Goal: Register for event/course

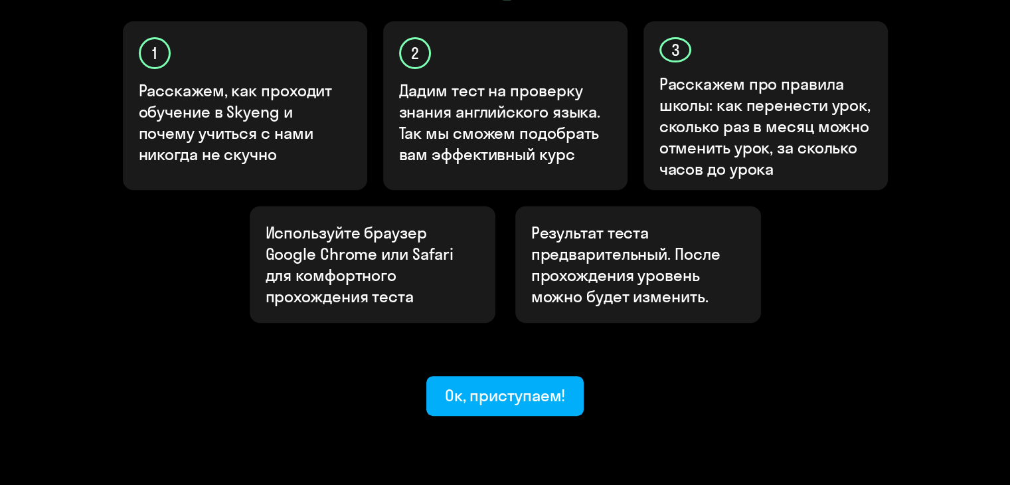
scroll to position [465, 0]
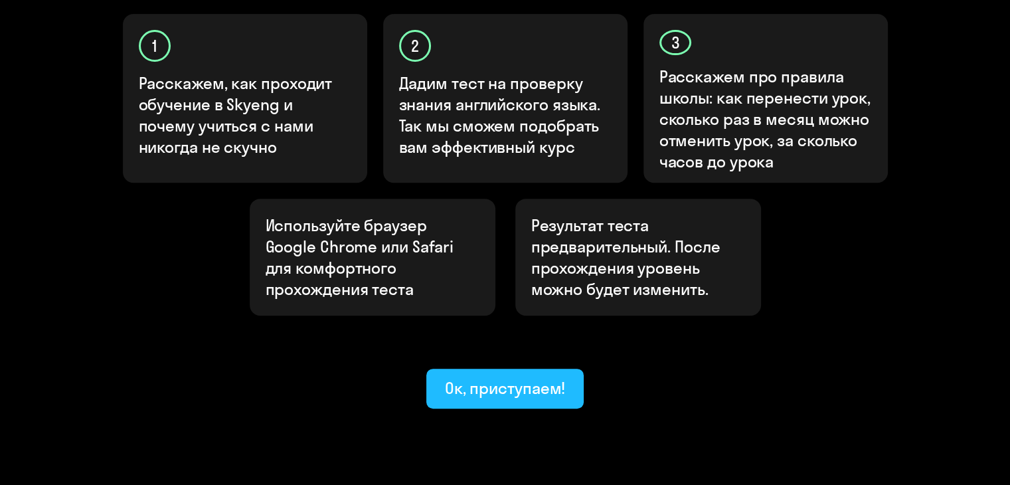
click at [496, 377] on div "Ок, приступаем!" at bounding box center [505, 387] width 121 height 21
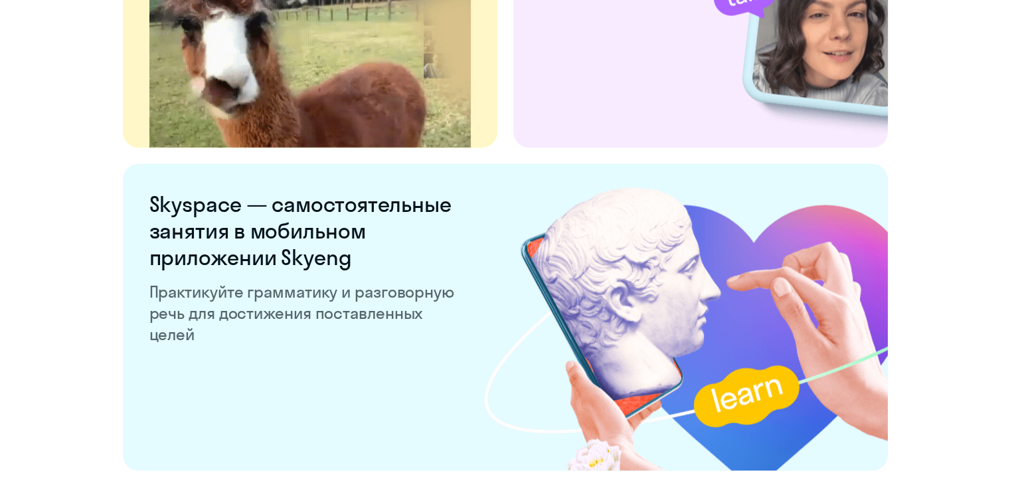
scroll to position [2593, 0]
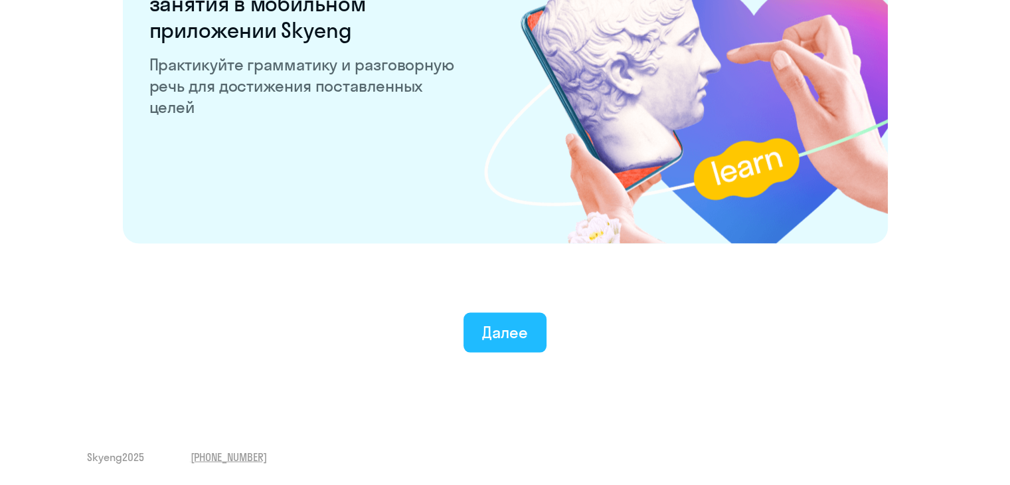
click at [531, 333] on button "Далее" at bounding box center [504, 333] width 83 height 40
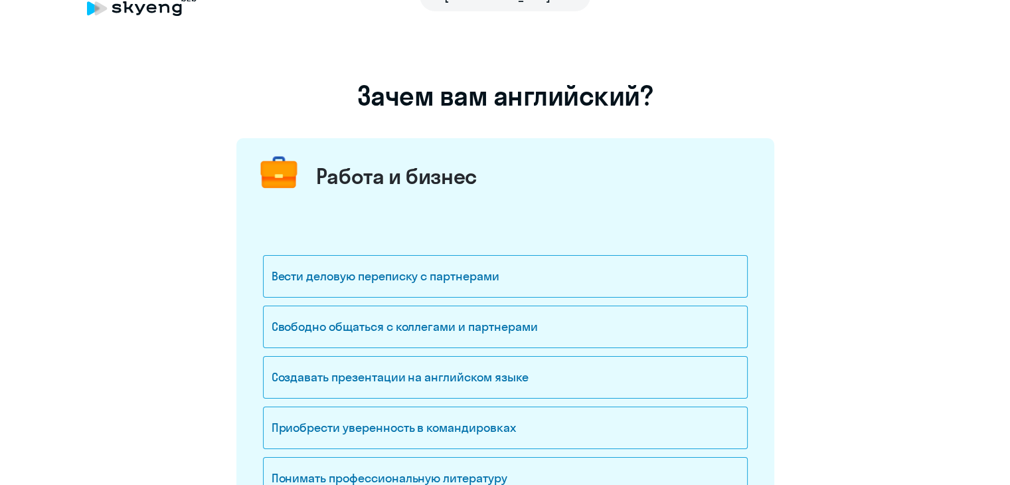
scroll to position [66, 0]
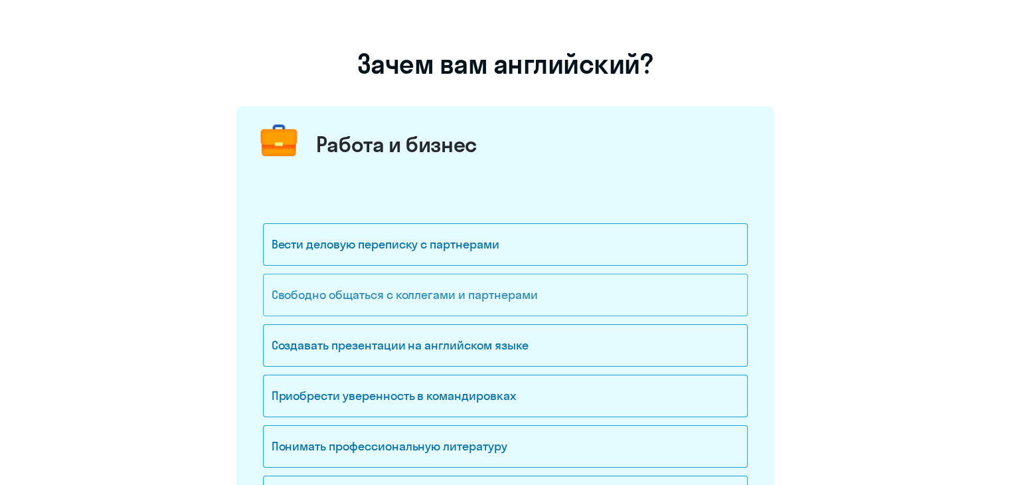
click at [499, 293] on div "Свободно общаться с коллегами и партнерами" at bounding box center [505, 295] width 485 height 42
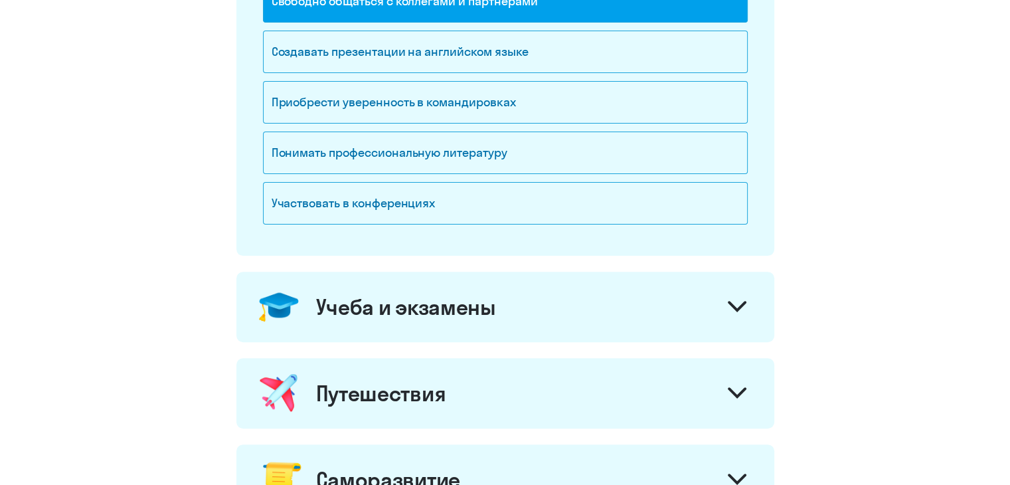
scroll to position [398, 0]
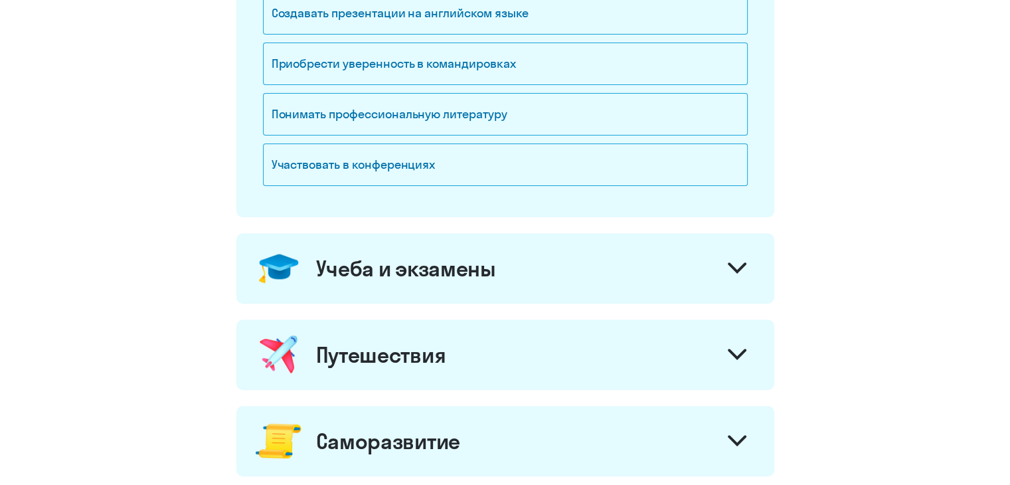
click at [737, 270] on icon at bounding box center [737, 268] width 16 height 8
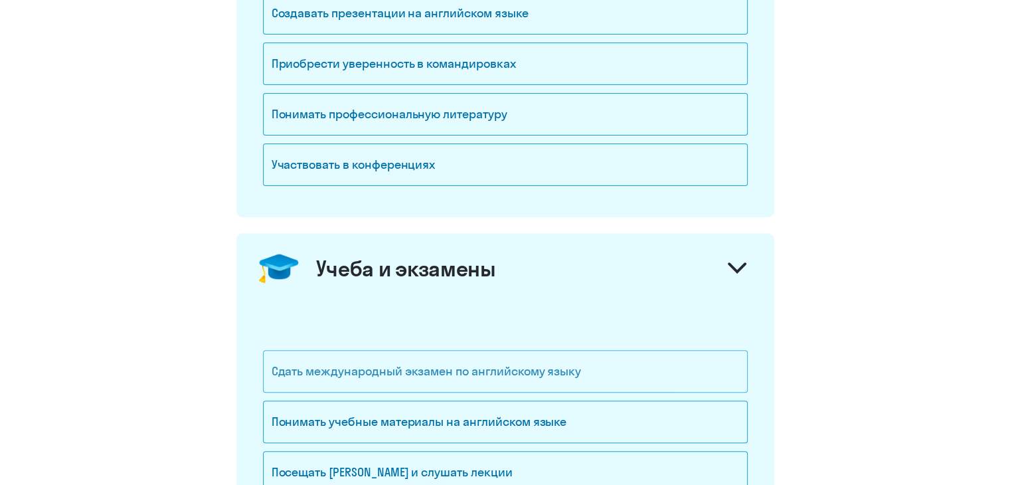
click at [605, 373] on div "Сдать международный экзамен по английскому языку" at bounding box center [505, 371] width 485 height 42
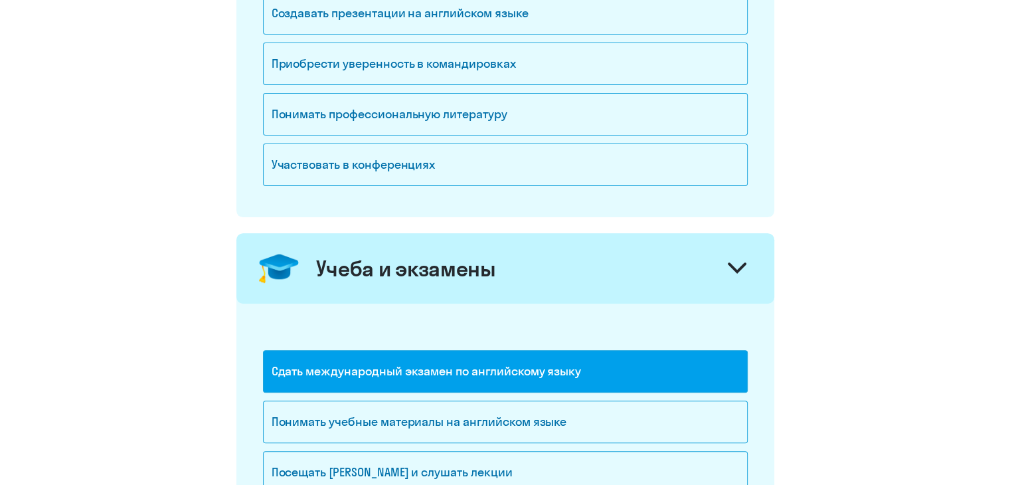
scroll to position [465, 0]
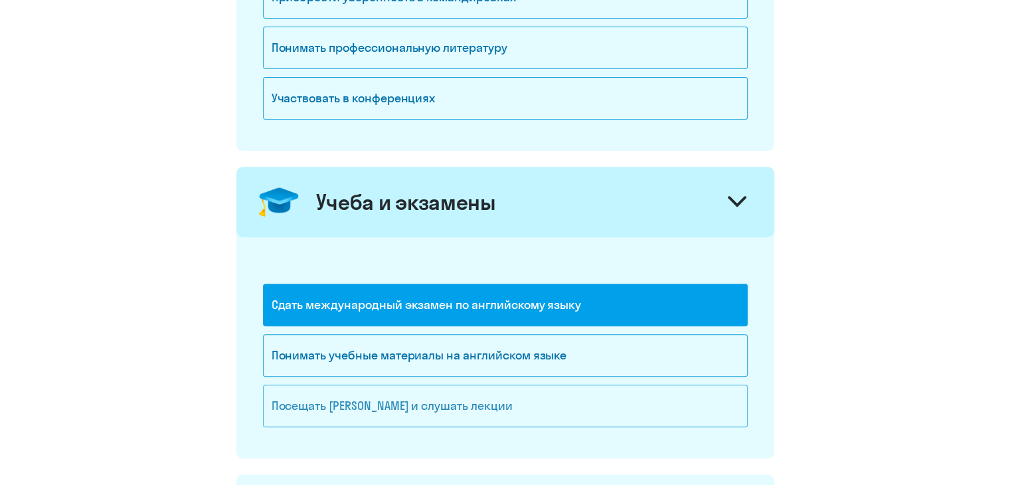
click at [542, 404] on div "Посещать [PERSON_NAME] и слушать лекции" at bounding box center [505, 405] width 485 height 42
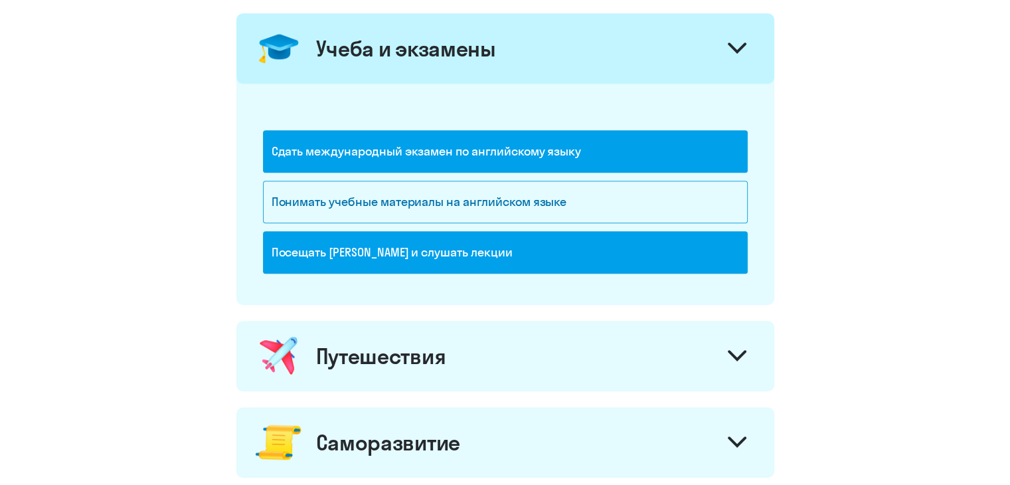
scroll to position [664, 0]
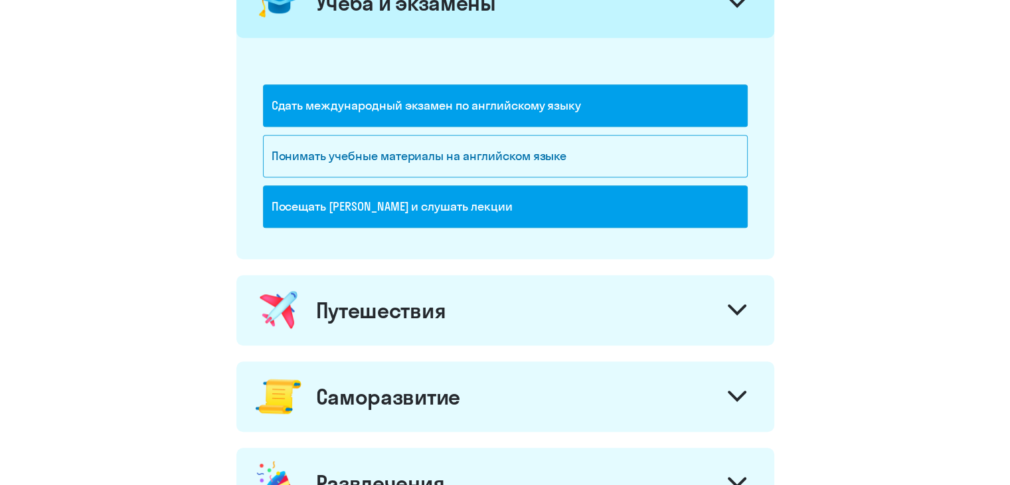
click at [725, 303] on div at bounding box center [737, 311] width 32 height 32
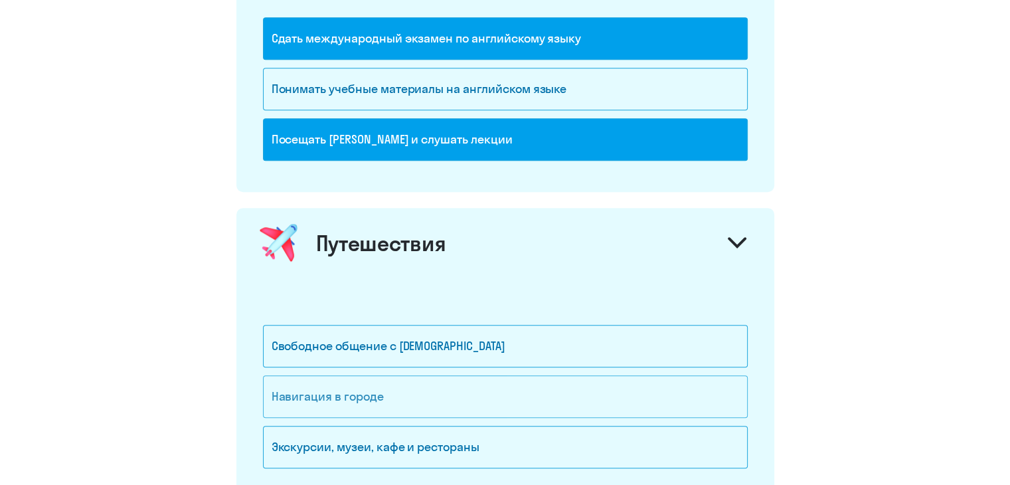
scroll to position [797, 0]
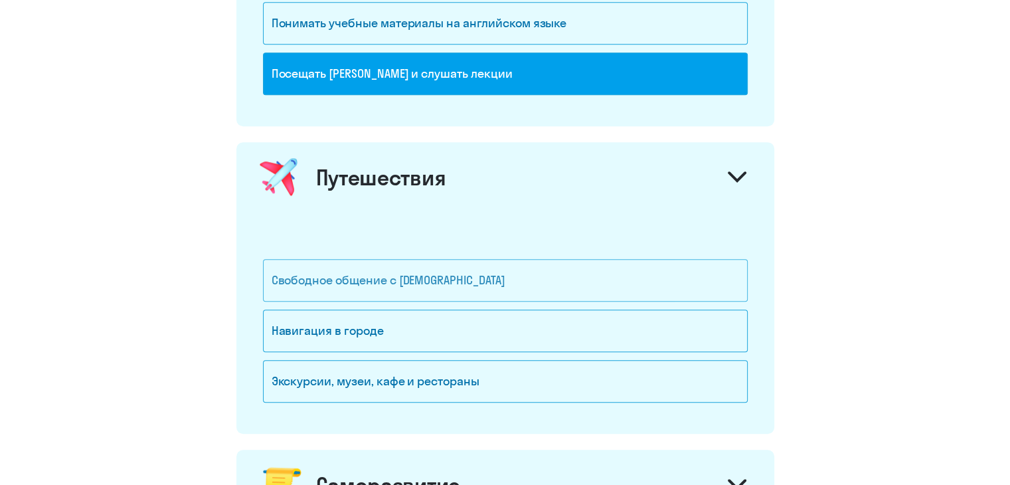
click at [424, 285] on div "Свободное общение с [DEMOGRAPHIC_DATA]" at bounding box center [505, 280] width 485 height 42
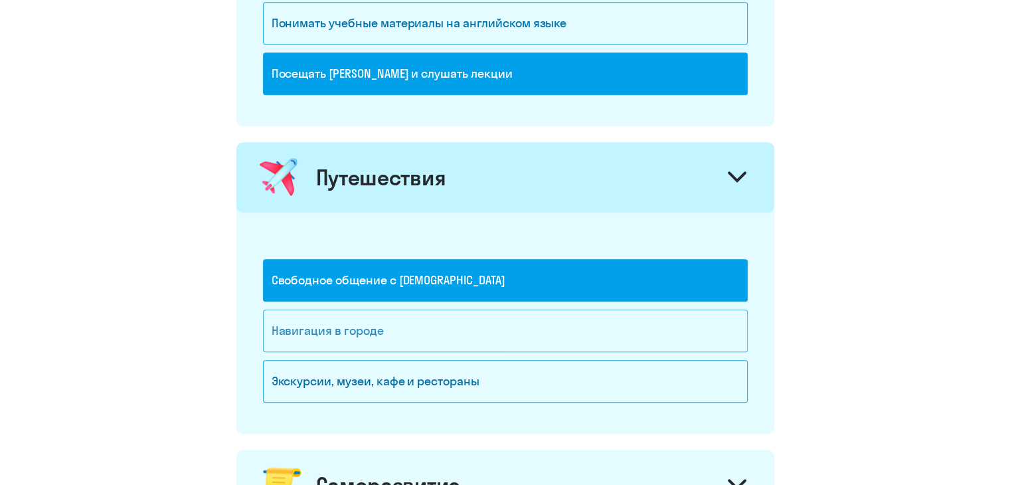
click at [417, 318] on div "Навигация в городе" at bounding box center [505, 330] width 485 height 42
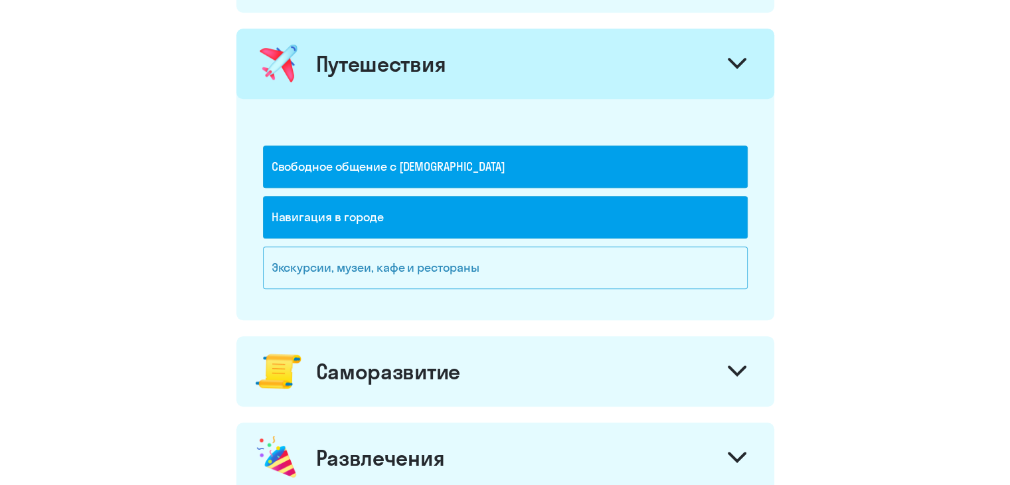
scroll to position [996, 0]
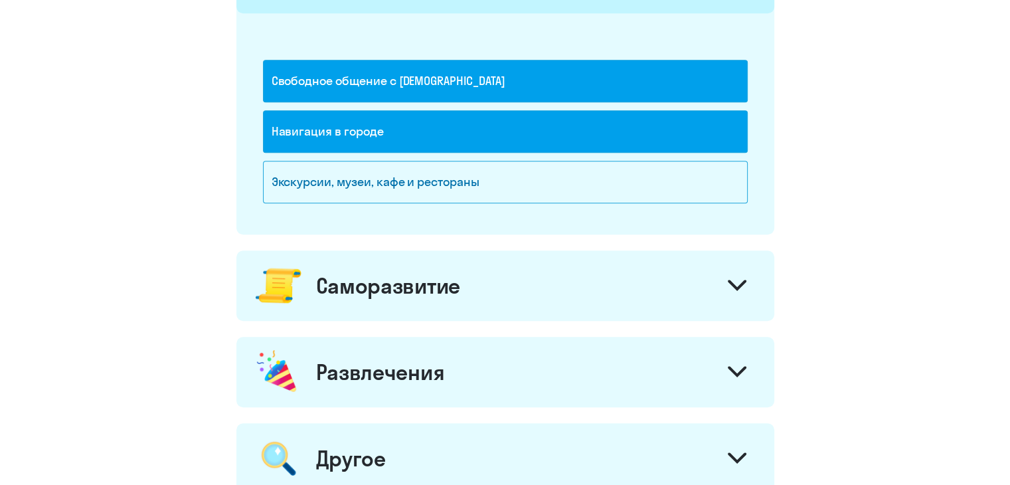
click at [526, 137] on div "Навигация в городе" at bounding box center [505, 131] width 485 height 42
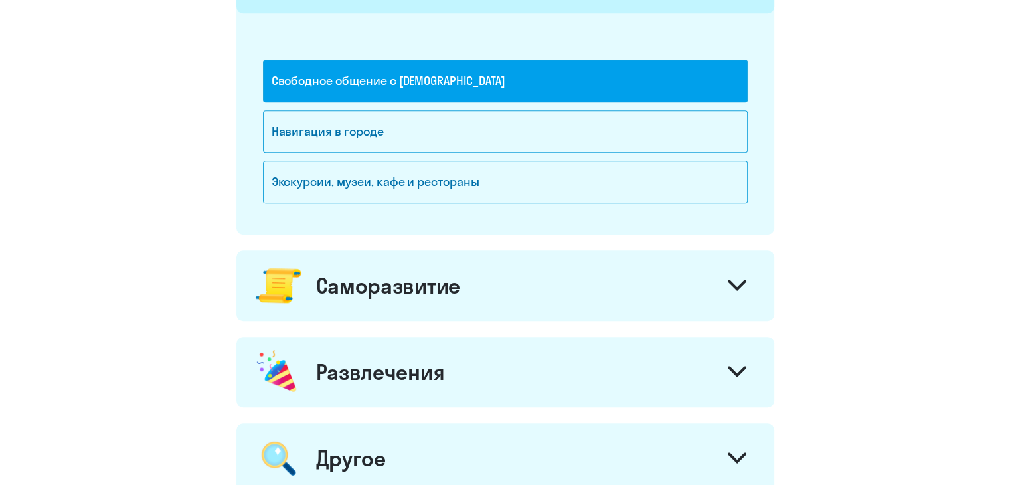
click at [733, 288] on svg-icon at bounding box center [737, 287] width 19 height 15
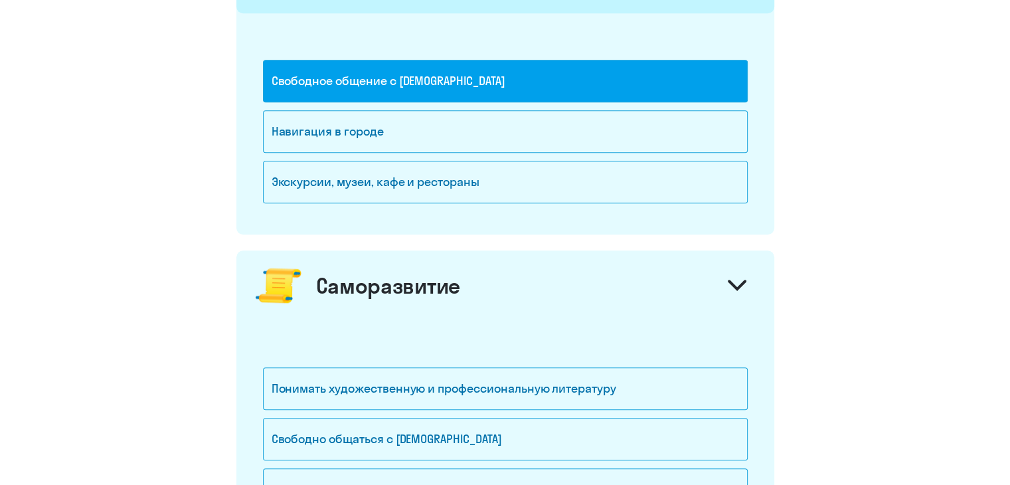
scroll to position [1129, 0]
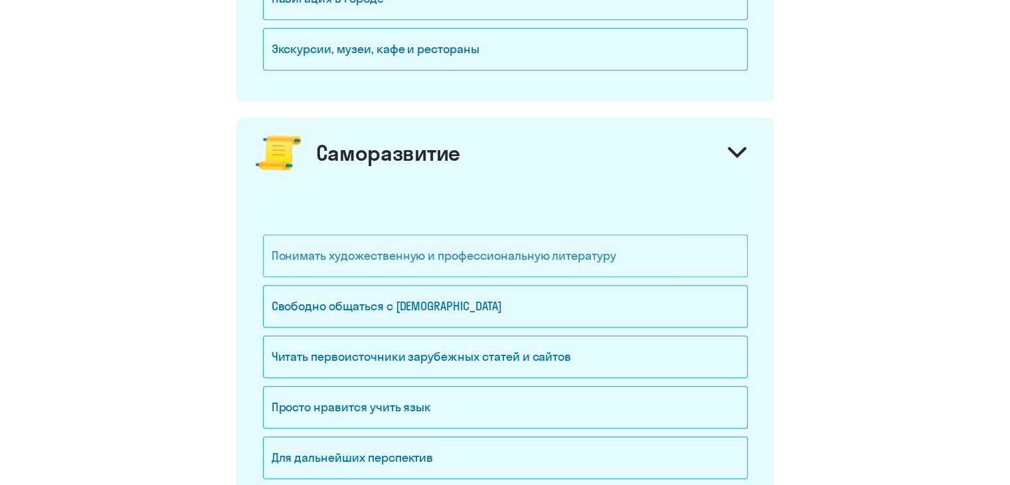
click at [507, 251] on div "Понимать художественную и профессиональную литературу" at bounding box center [505, 255] width 485 height 42
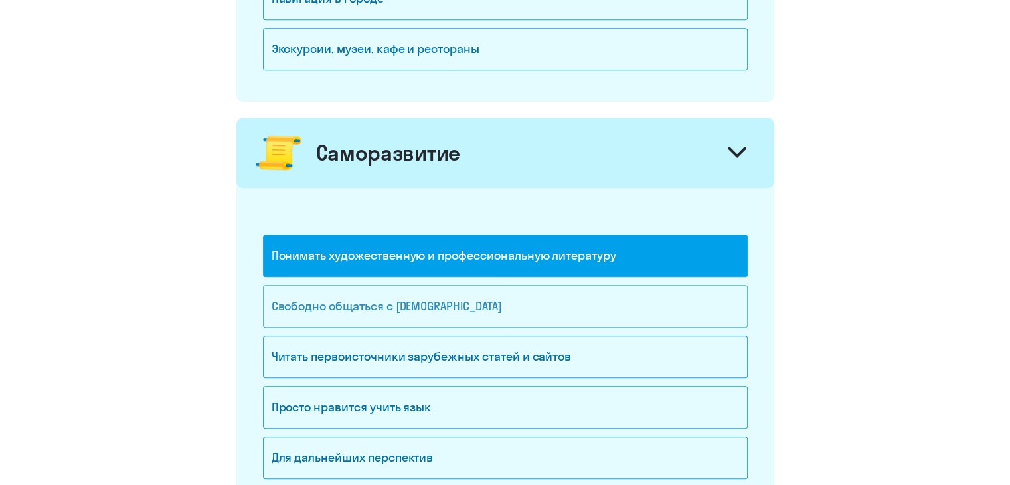
click at [508, 307] on div "Свободно общаться с [DEMOGRAPHIC_DATA]" at bounding box center [505, 306] width 485 height 42
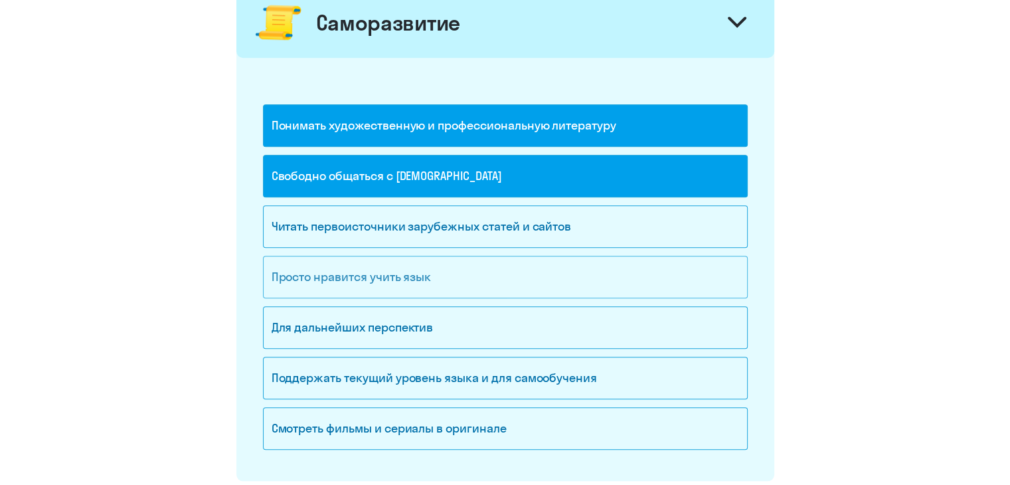
scroll to position [1262, 0]
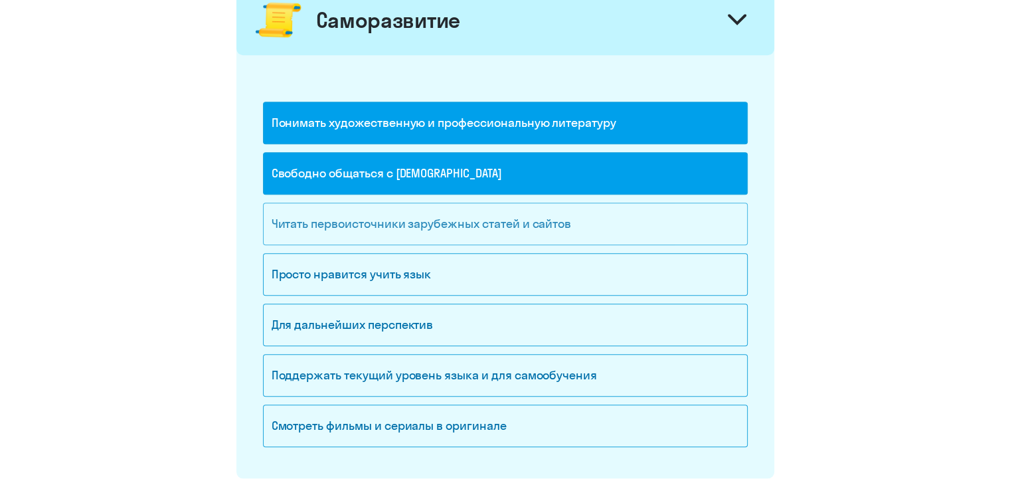
click at [519, 218] on div "Читать первоисточники зарубежных статей и сайтов" at bounding box center [505, 224] width 485 height 42
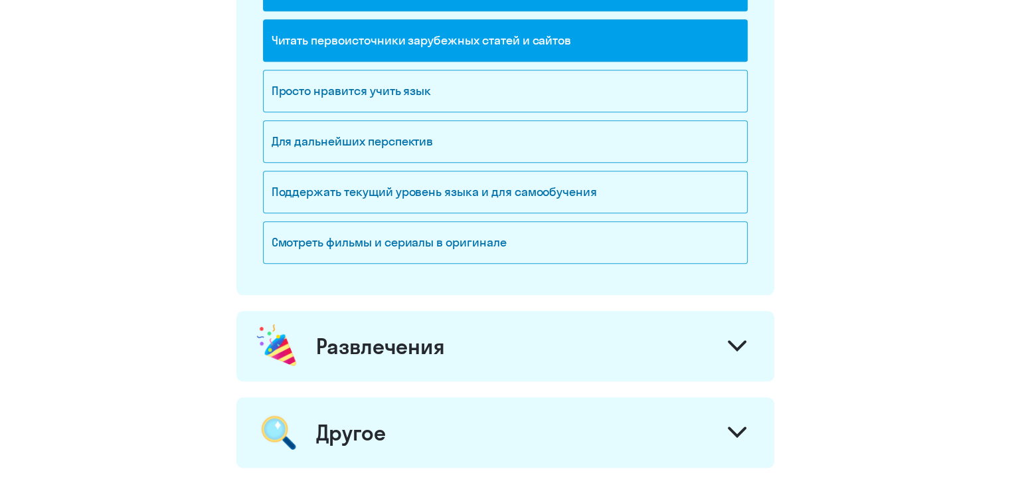
scroll to position [1461, 0]
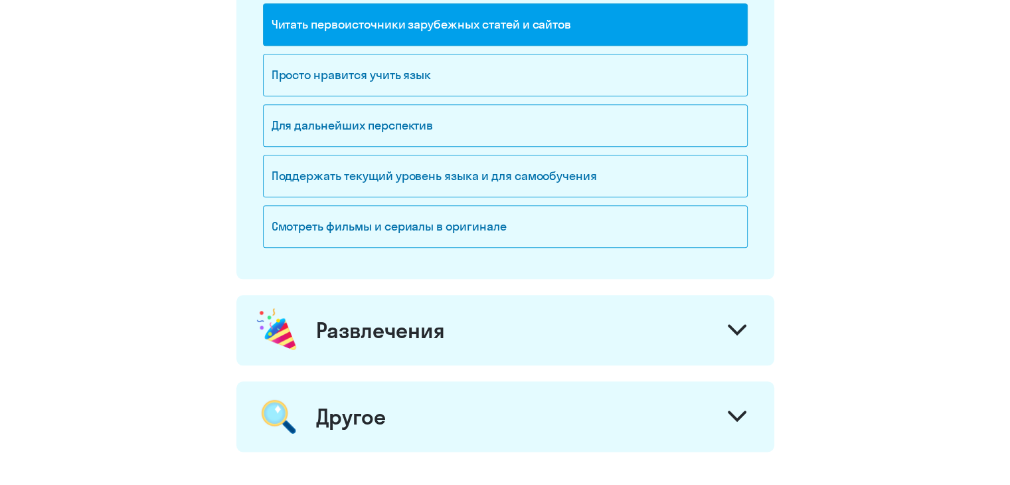
click at [746, 323] on div at bounding box center [737, 331] width 32 height 32
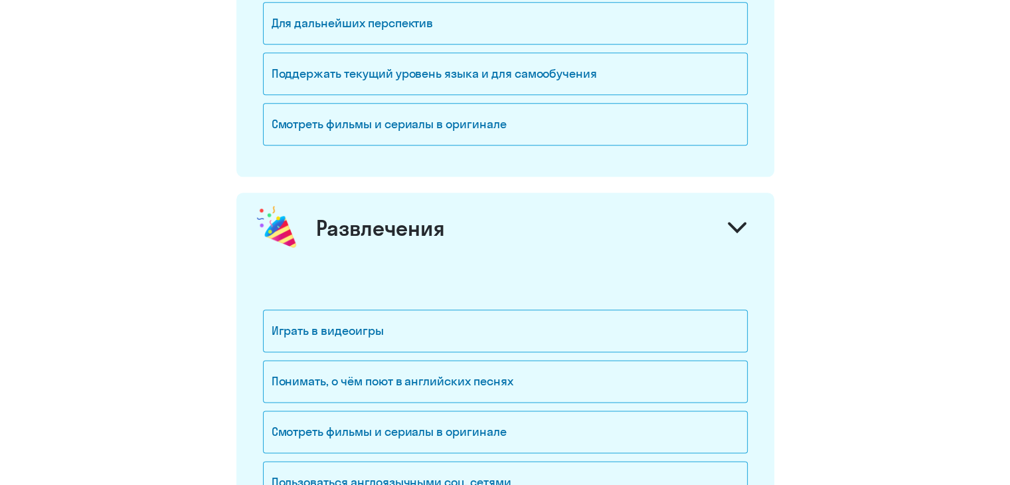
scroll to position [1660, 0]
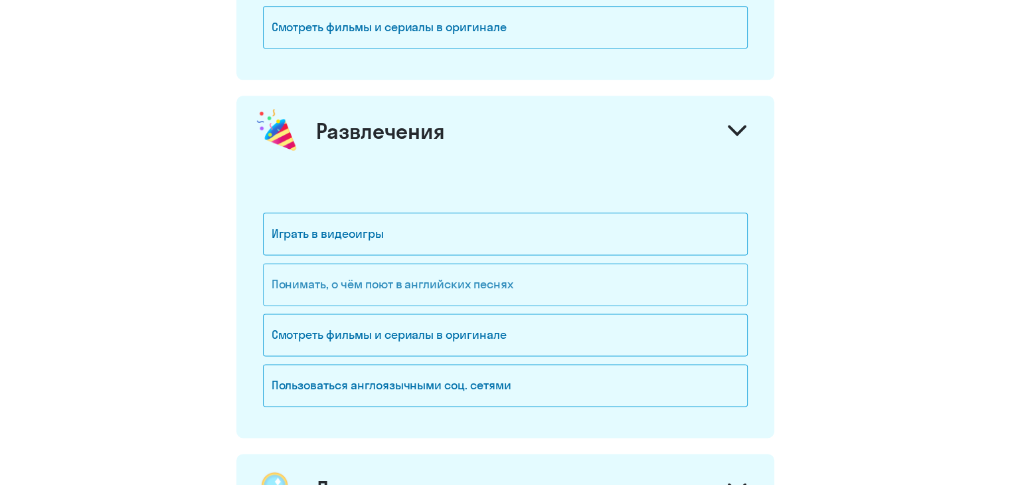
click at [523, 277] on div "Понимать, о чём поют в английских песнях" at bounding box center [505, 284] width 485 height 42
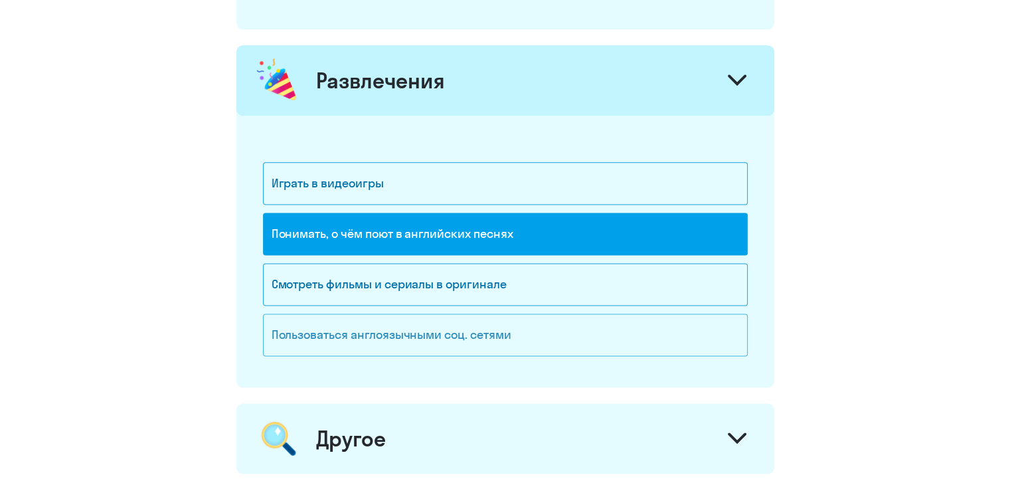
scroll to position [1793, 0]
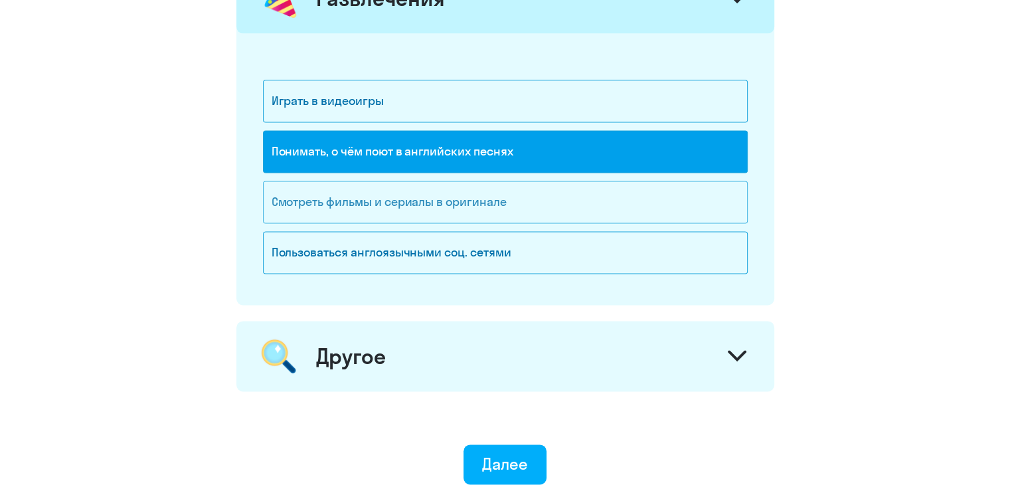
click at [547, 201] on div "Смотреть фильмы и сериалы в оригинале" at bounding box center [505, 202] width 485 height 42
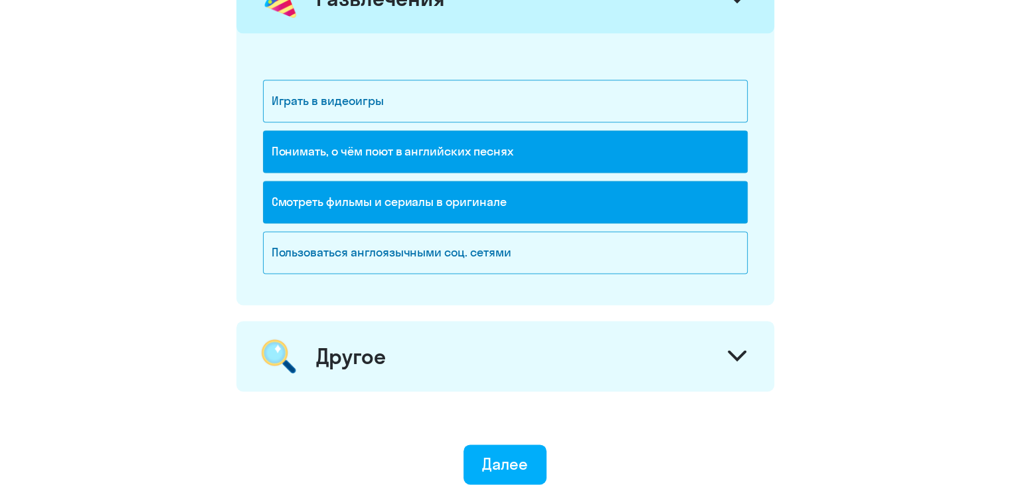
click at [733, 350] on icon at bounding box center [737, 355] width 19 height 11
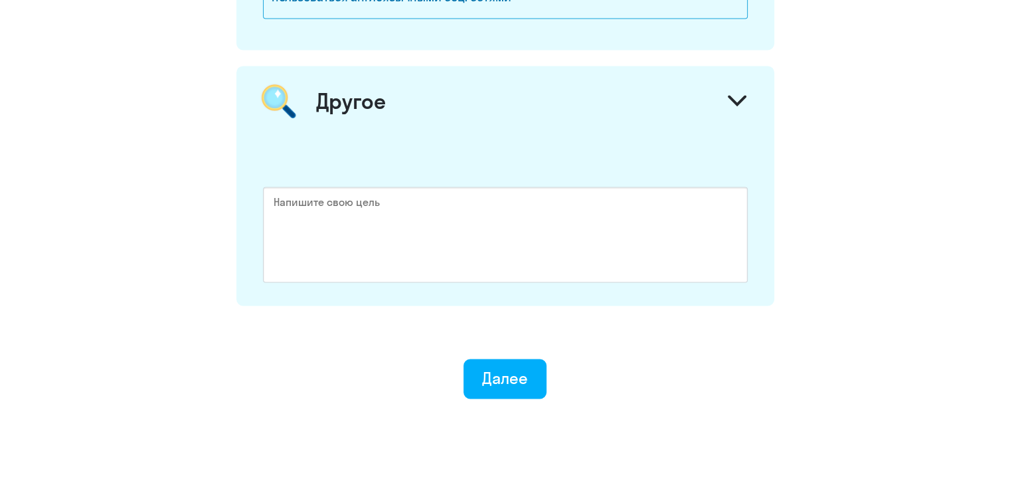
scroll to position [2058, 0]
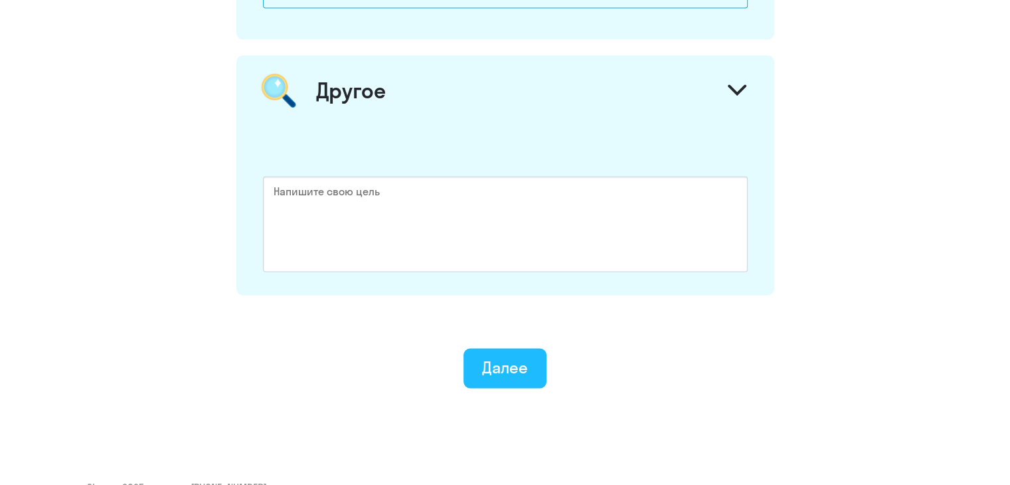
click at [526, 367] on div "Далее" at bounding box center [505, 367] width 46 height 21
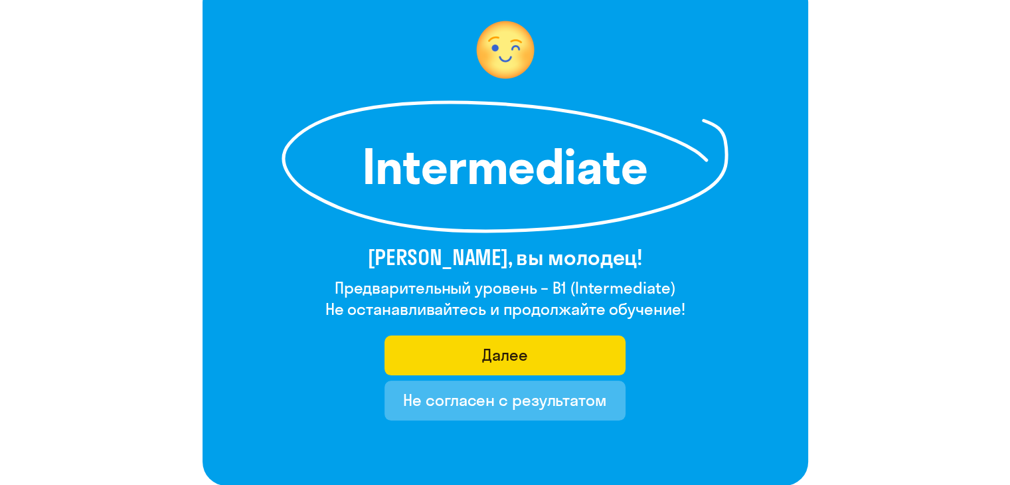
scroll to position [133, 0]
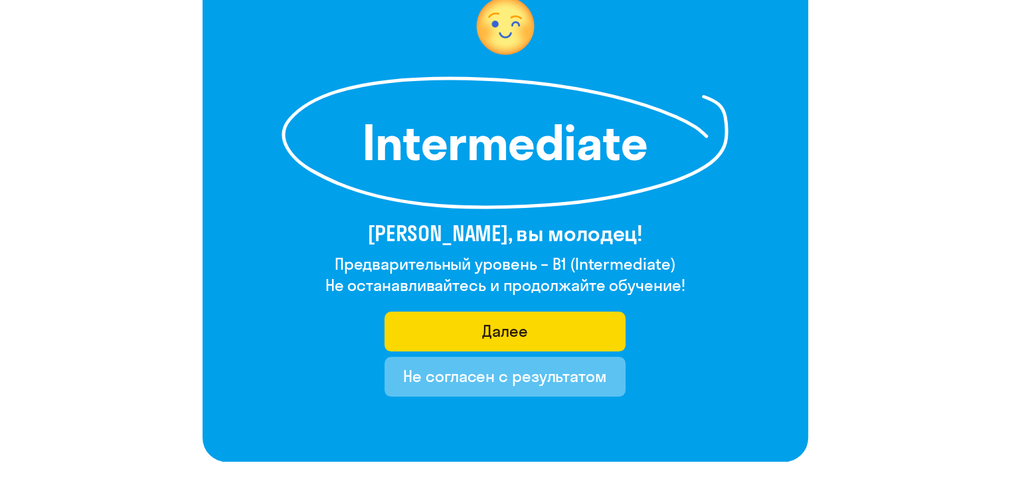
click at [511, 375] on div "Не согласен с результатом" at bounding box center [505, 375] width 204 height 21
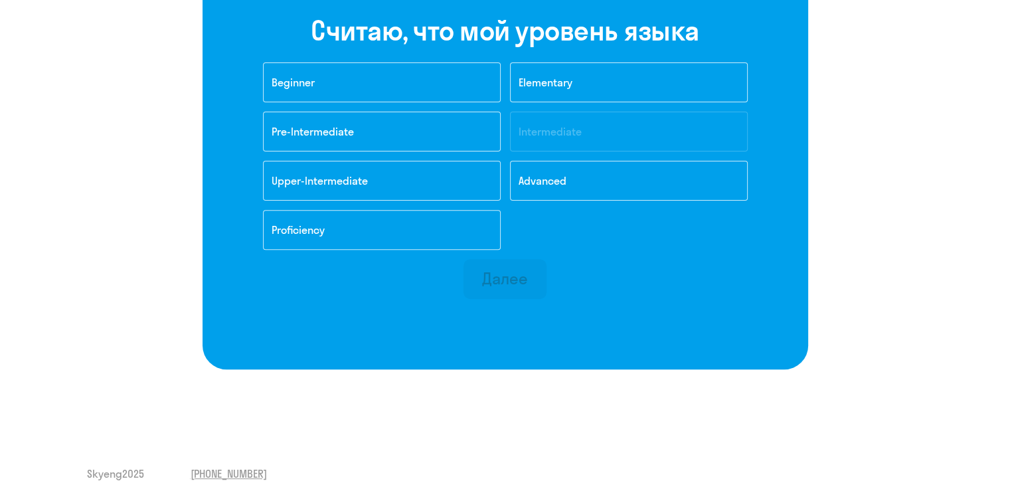
scroll to position [446, 0]
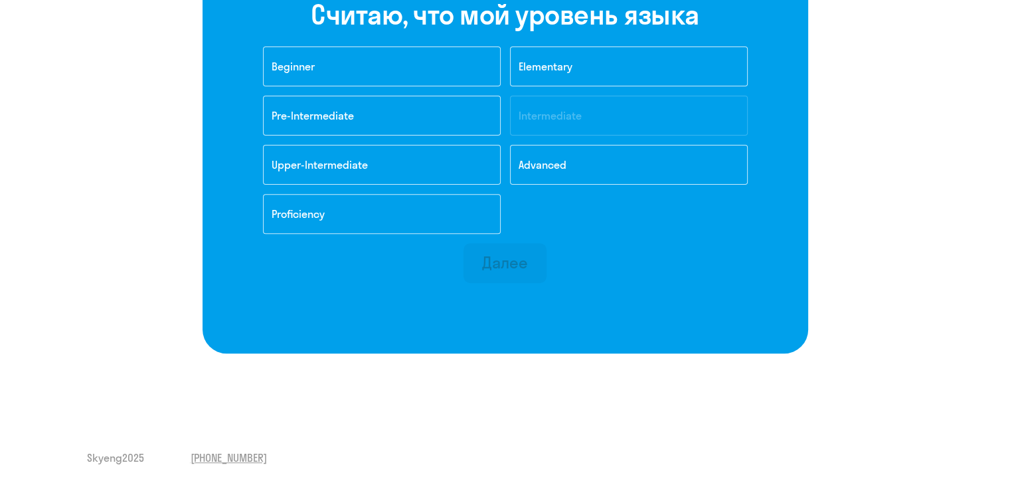
click at [507, 267] on div "Далее" at bounding box center [505, 262] width 46 height 21
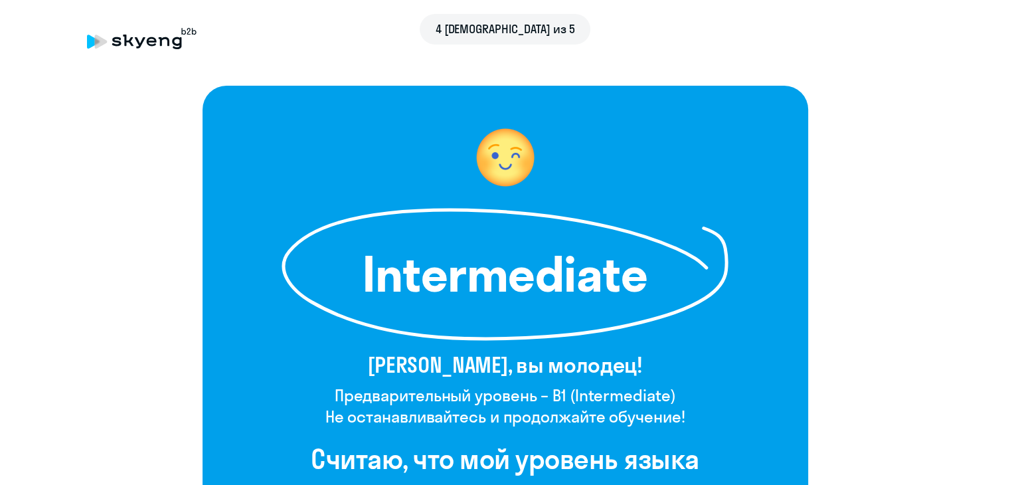
scroll to position [0, 0]
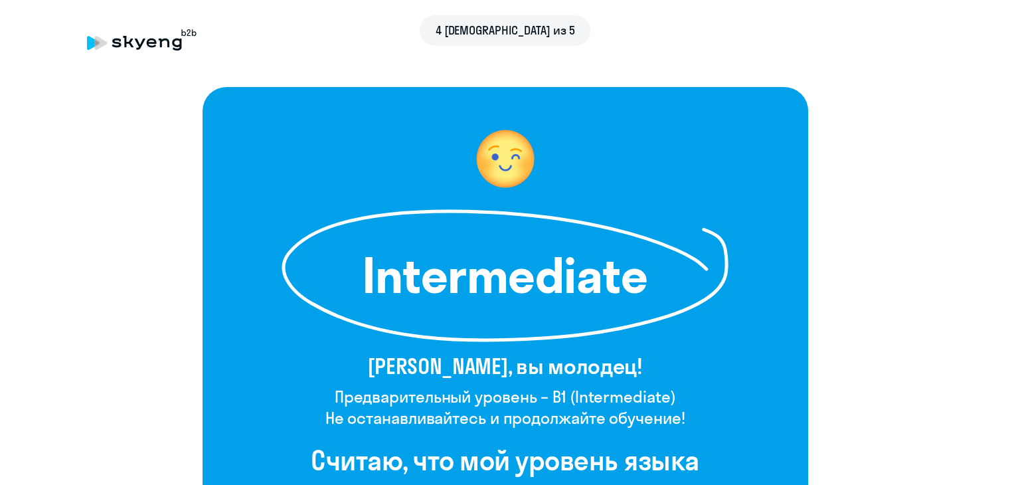
click at [511, 29] on span "4 [DEMOGRAPHIC_DATA] из 5" at bounding box center [505, 30] width 139 height 17
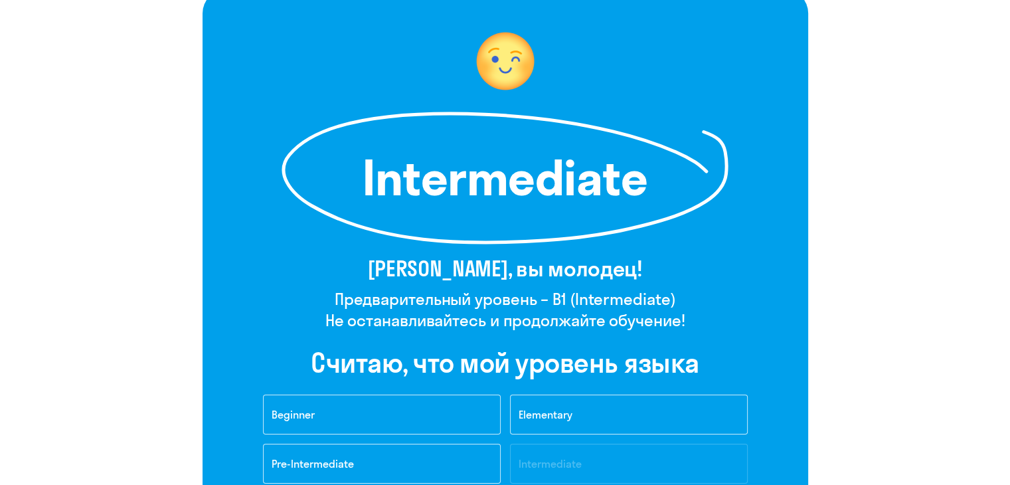
scroll to position [66, 0]
